Goal: Task Accomplishment & Management: Complete application form

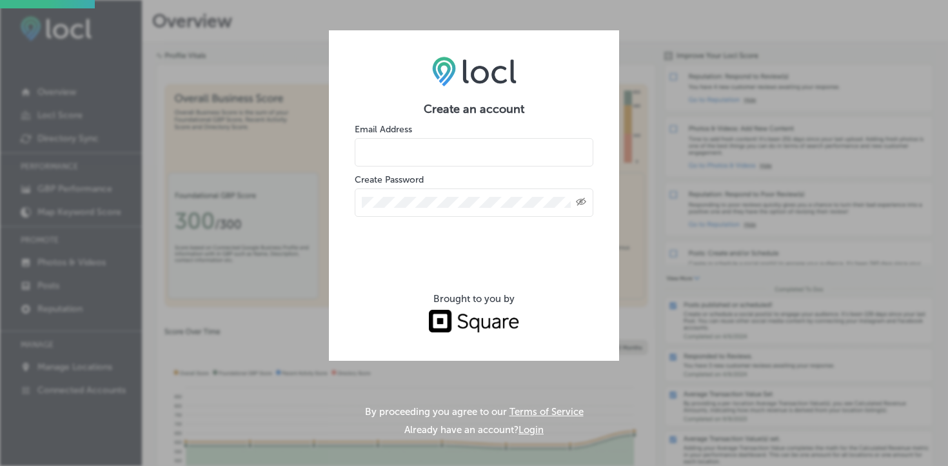
click at [441, 148] on input "email" at bounding box center [474, 152] width 239 height 28
type input "[EMAIL_ADDRESS][DOMAIN_NAME]"
click at [485, 220] on form "Create an account Email Address [EMAIL_ADDRESS][DOMAIN_NAME] Create Password Cr…" at bounding box center [474, 218] width 239 height 233
click at [486, 212] on div "Created with Sketch." at bounding box center [474, 202] width 239 height 28
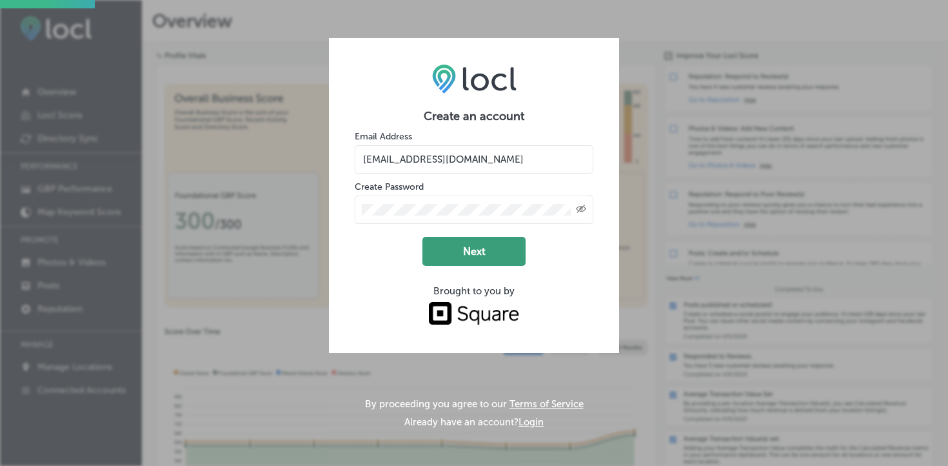
click at [472, 250] on button "Next" at bounding box center [474, 251] width 103 height 29
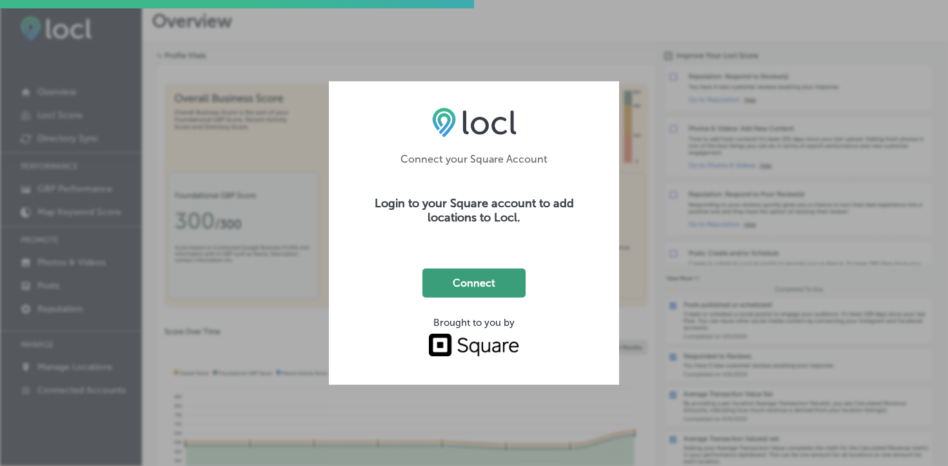
click at [492, 283] on button "Connect" at bounding box center [474, 282] width 103 height 29
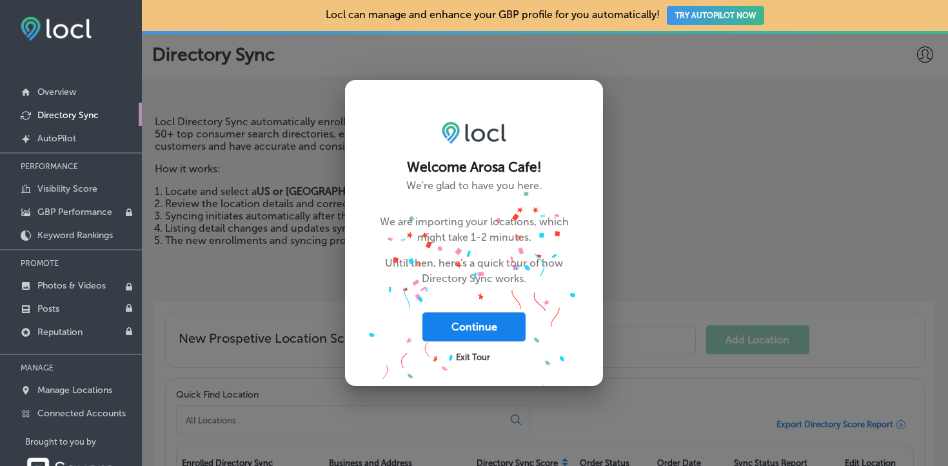
click at [445, 328] on button "Continue" at bounding box center [474, 326] width 103 height 29
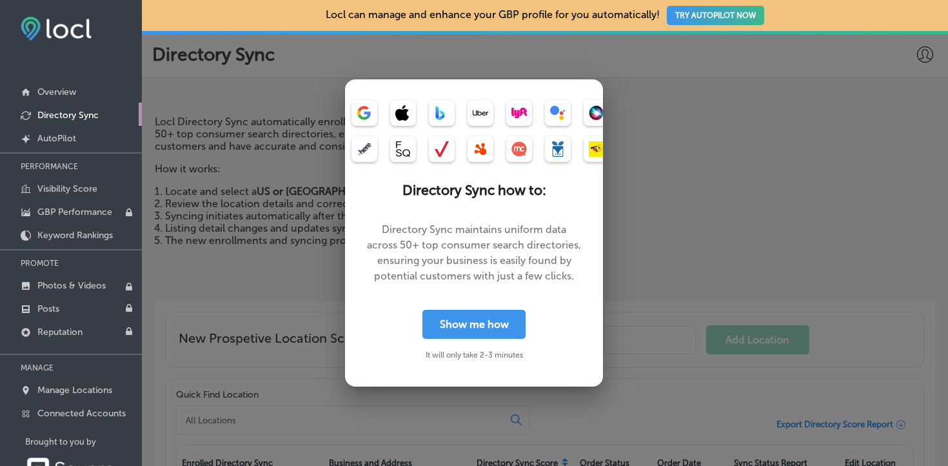
click at [445, 328] on button "Show me how" at bounding box center [474, 324] width 103 height 29
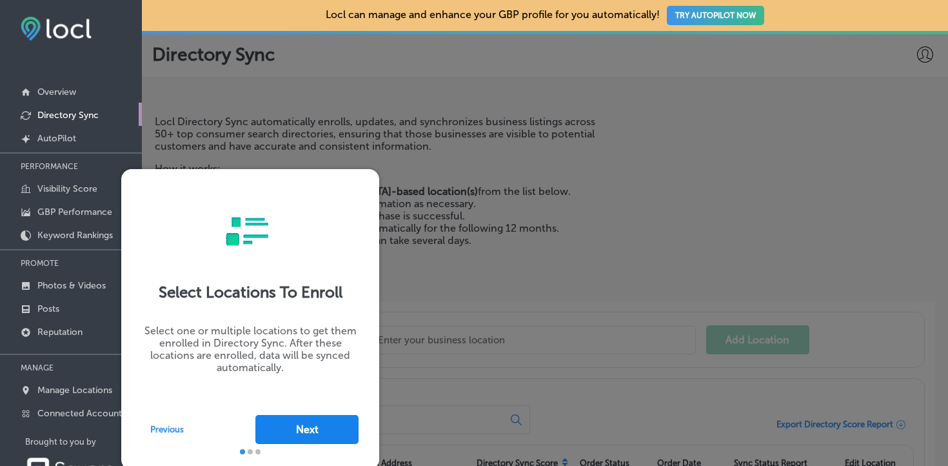
click at [333, 415] on button "Next" at bounding box center [307, 429] width 103 height 29
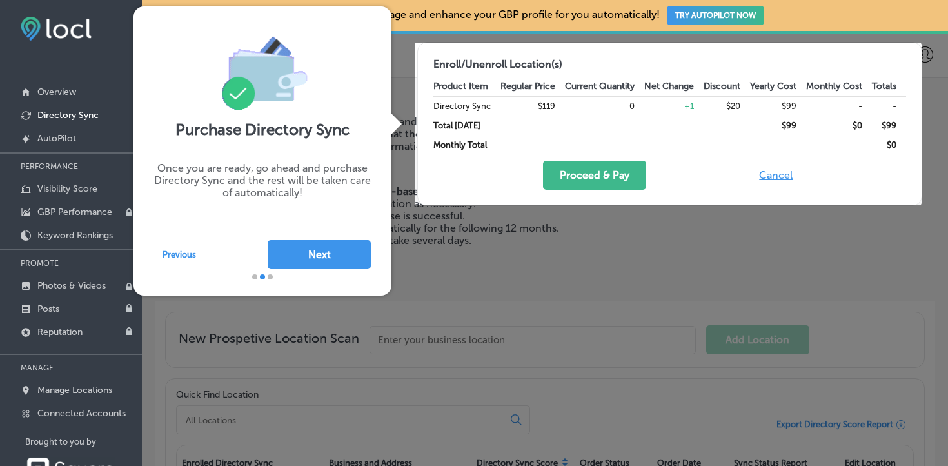
click at [308, 276] on div at bounding box center [263, 276] width 258 height 15
click at [308, 274] on div at bounding box center [263, 276] width 258 height 15
click at [319, 255] on button "Next" at bounding box center [319, 254] width 103 height 29
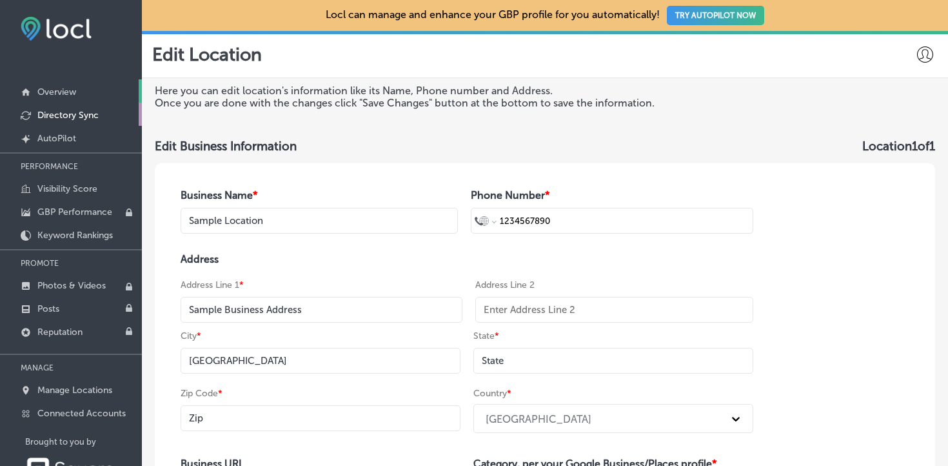
click at [77, 94] on link "Overview" at bounding box center [71, 90] width 142 height 23
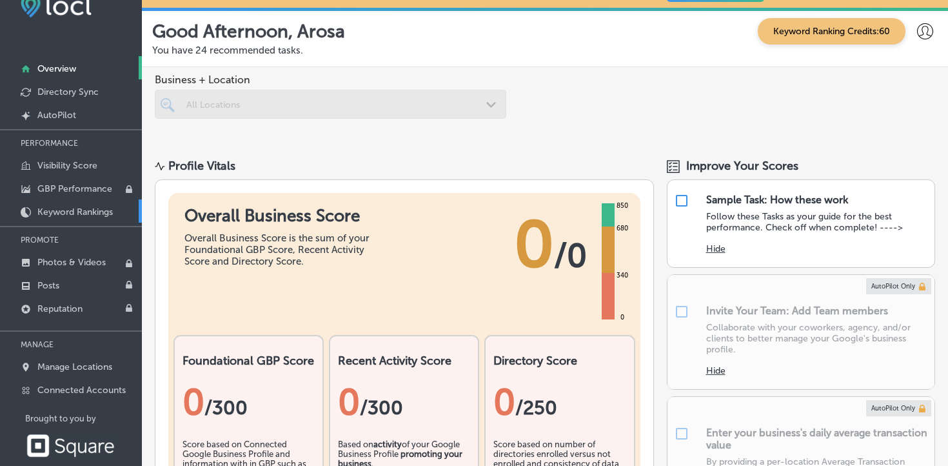
scroll to position [41, 0]
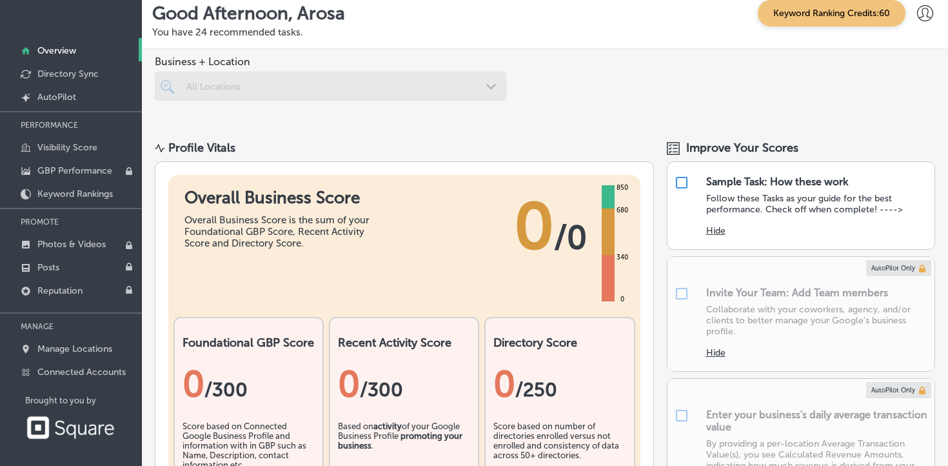
click at [225, 88] on div at bounding box center [331, 86] width 352 height 29
click at [497, 85] on div at bounding box center [331, 86] width 352 height 29
click at [88, 72] on p "Directory Sync" at bounding box center [67, 73] width 61 height 11
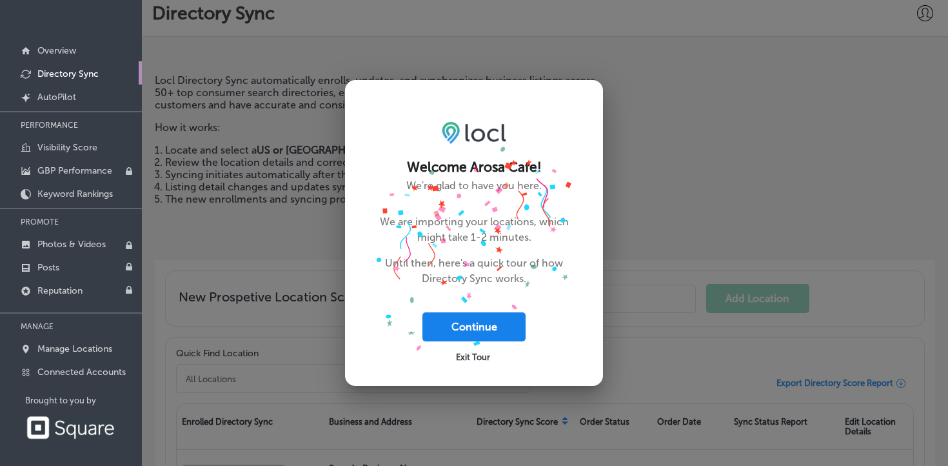
click at [502, 323] on button "Continue" at bounding box center [474, 326] width 103 height 29
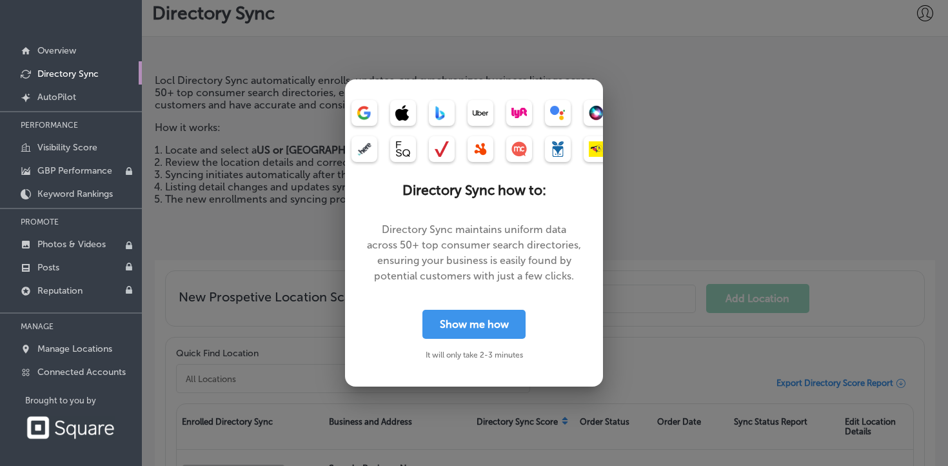
click at [502, 323] on button "Show me how" at bounding box center [474, 324] width 103 height 29
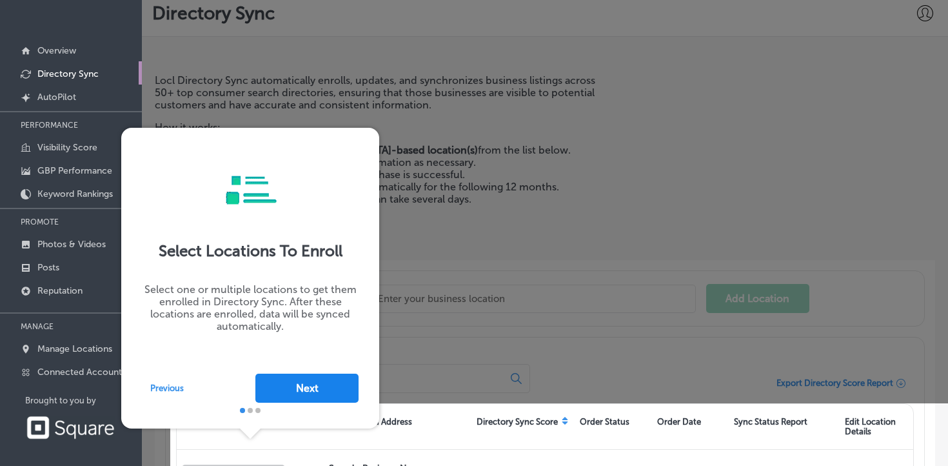
click at [348, 384] on button "Next" at bounding box center [307, 388] width 103 height 29
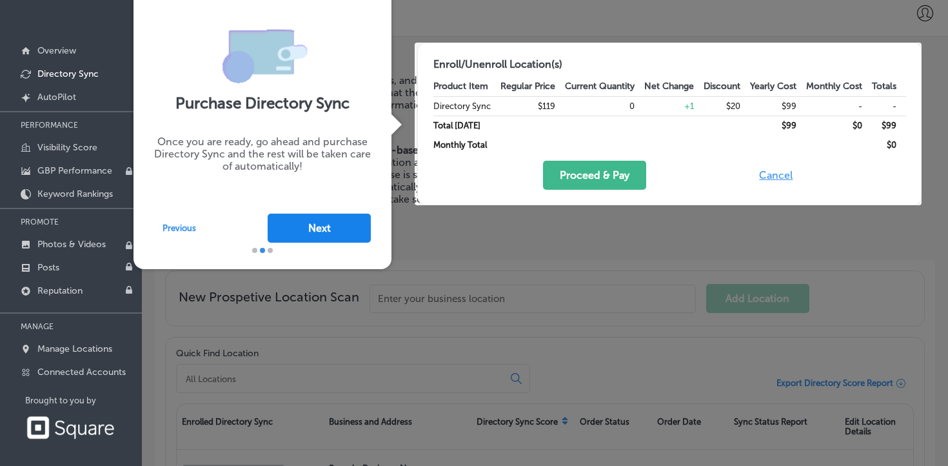
click at [345, 228] on button "Next" at bounding box center [319, 228] width 103 height 29
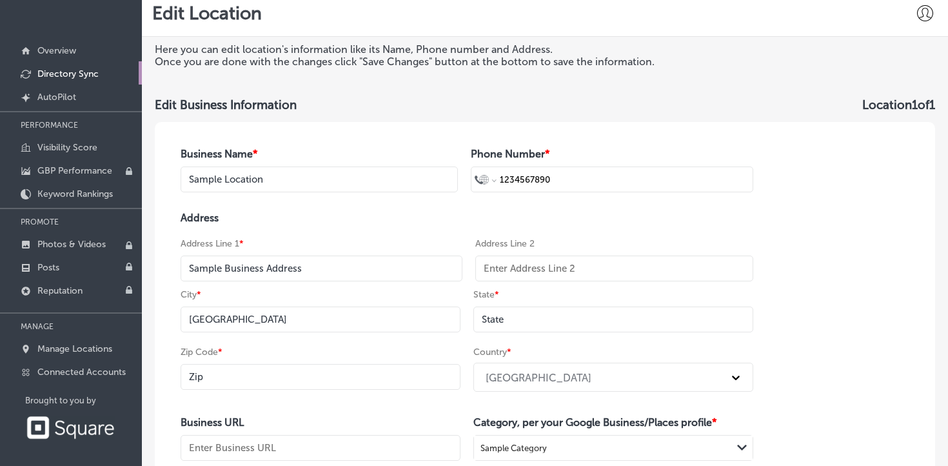
click at [458, 217] on h4 "Address" at bounding box center [467, 218] width 573 height 12
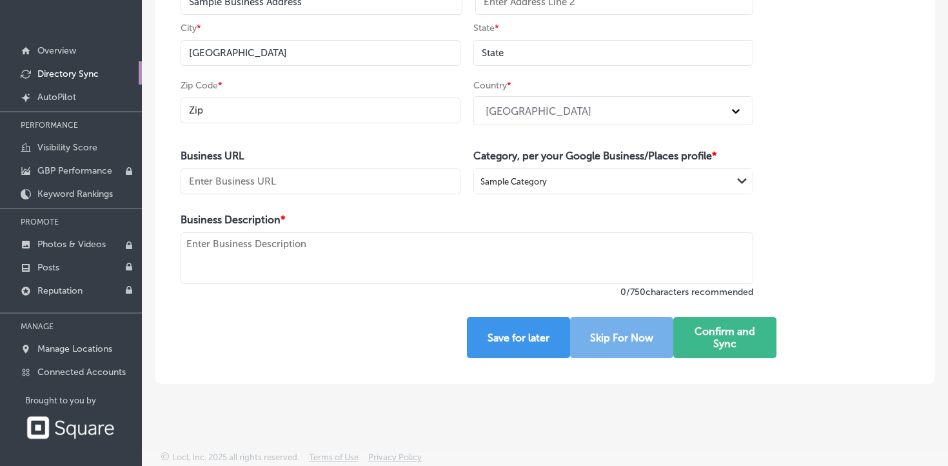
scroll to position [268, 0]
click at [560, 333] on button "Save for later" at bounding box center [518, 337] width 103 height 41
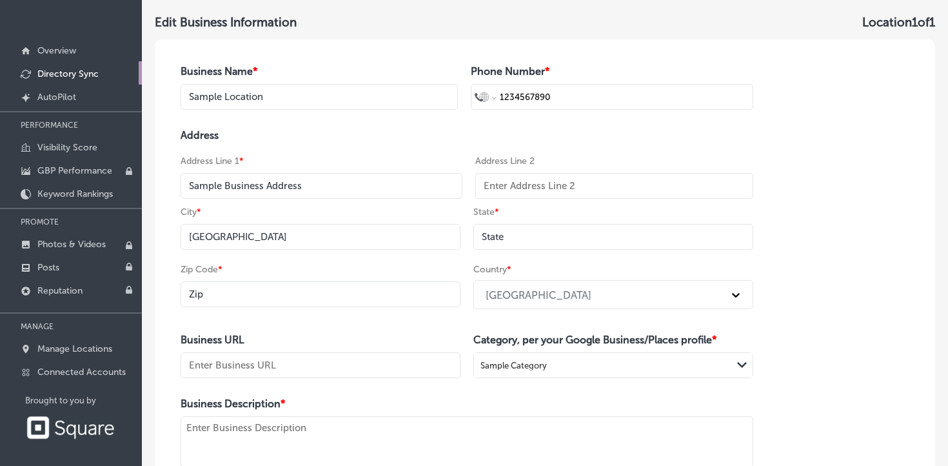
scroll to position [0, 0]
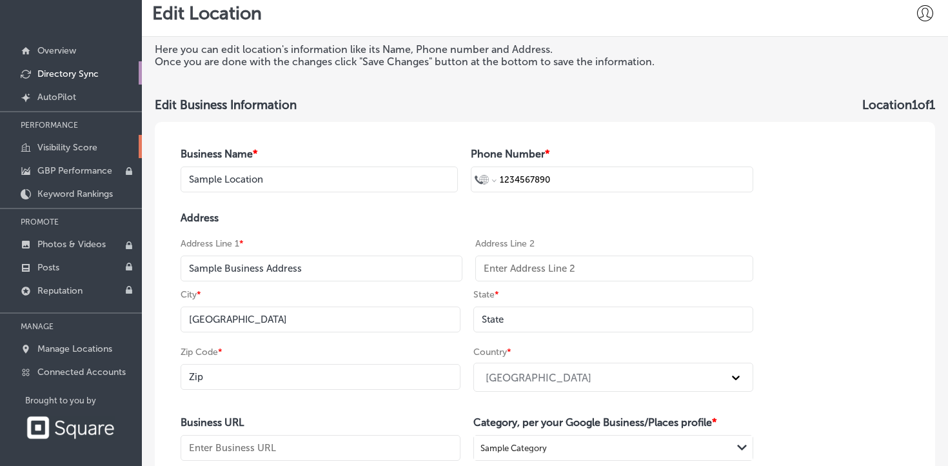
click at [63, 154] on link "Visibility Score" at bounding box center [71, 146] width 142 height 23
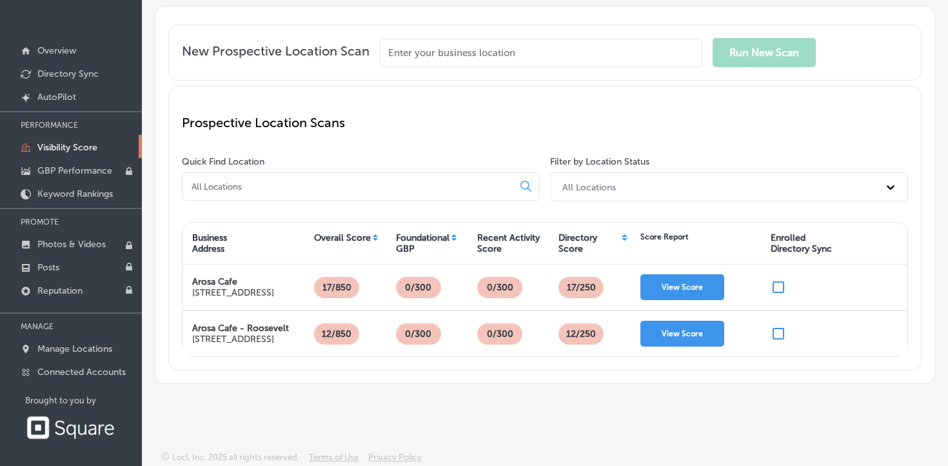
scroll to position [90, 0]
click at [101, 244] on p "Photos & Videos" at bounding box center [71, 244] width 68 height 11
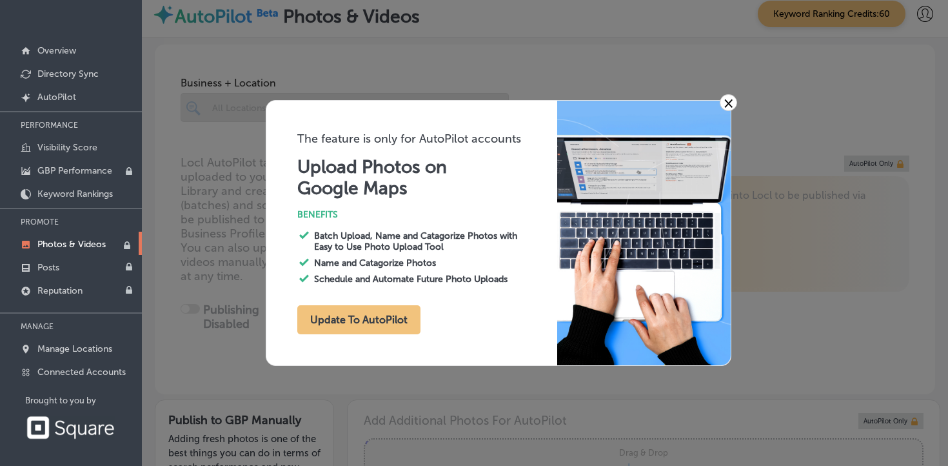
type input "0"
click at [727, 106] on link "×" at bounding box center [728, 102] width 17 height 17
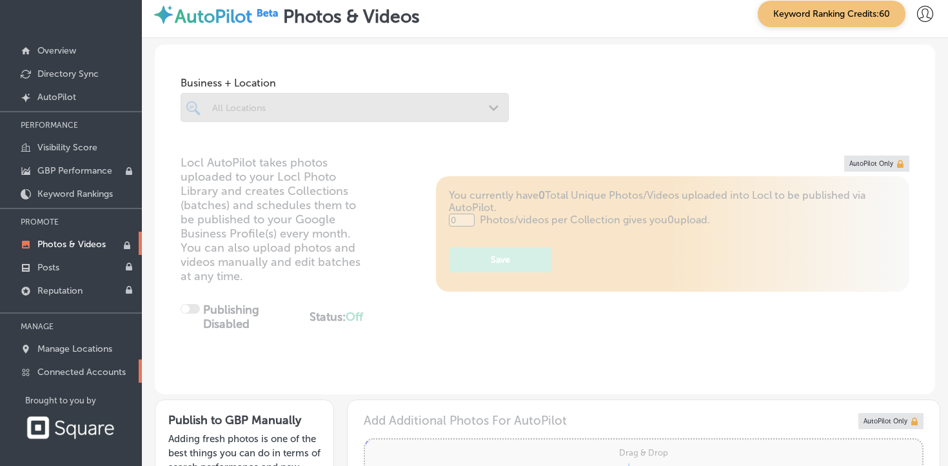
click at [91, 372] on p "Connected Accounts" at bounding box center [81, 371] width 88 height 11
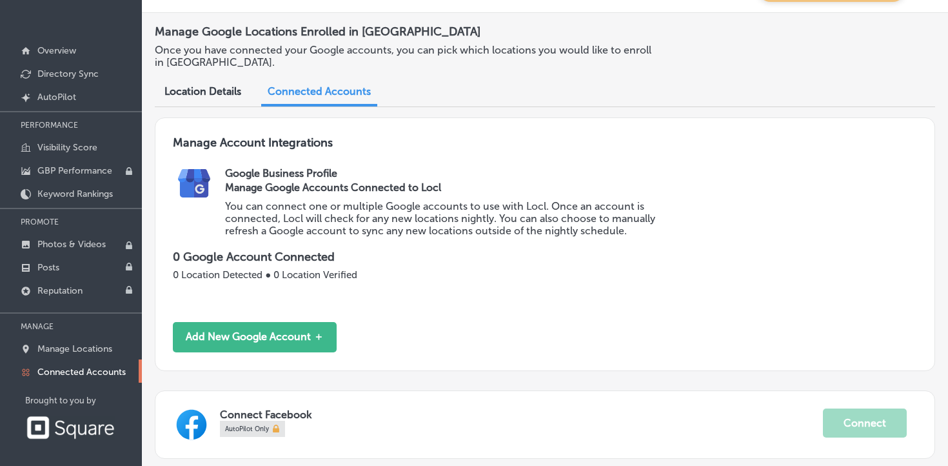
scroll to position [25, 0]
click at [201, 94] on span "Location Details" at bounding box center [203, 91] width 77 height 12
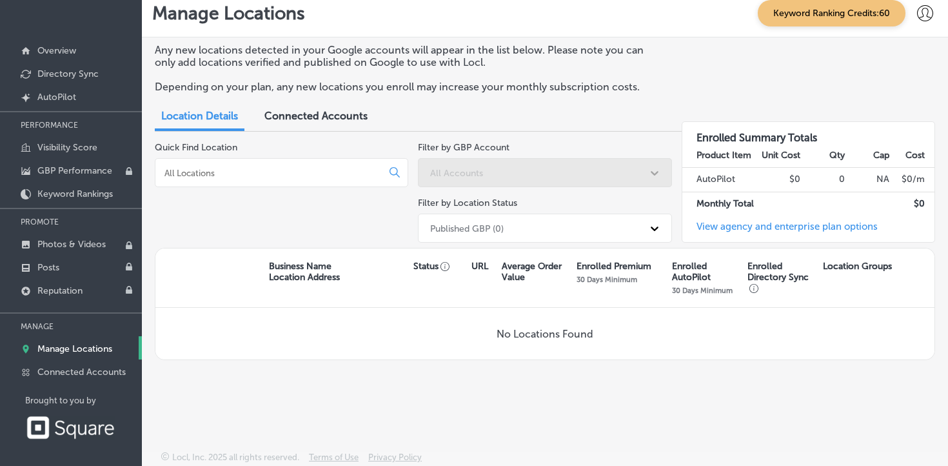
click at [351, 124] on div "Connected Accounts" at bounding box center [316, 117] width 123 height 28
